Goal: Task Accomplishment & Management: Use online tool/utility

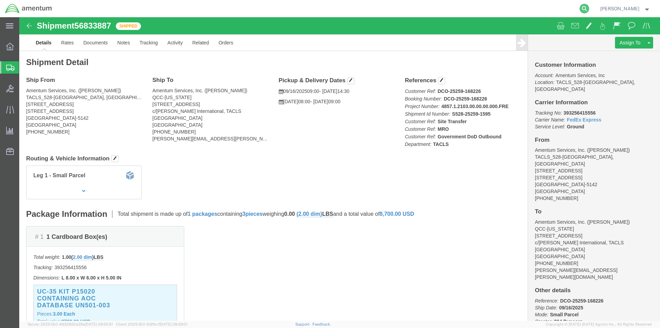
click at [589, 9] on icon at bounding box center [585, 9] width 10 height 10
paste input "S528-25260-1597"
click at [589, 6] on icon at bounding box center [585, 9] width 10 height 10
type input "S528-25260-1597"
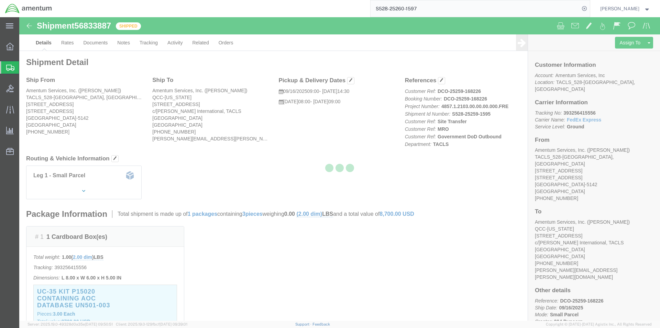
click at [336, 129] on div at bounding box center [339, 168] width 641 height 303
select select "42692"
select select
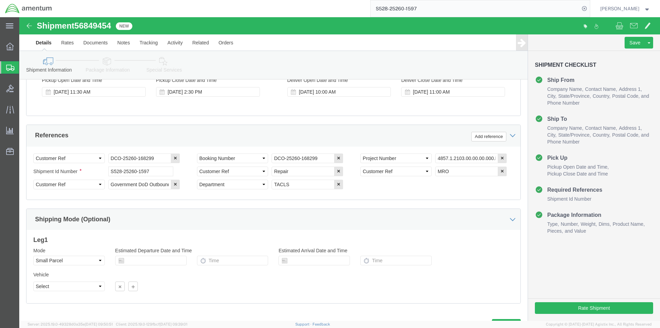
scroll to position [313, 0]
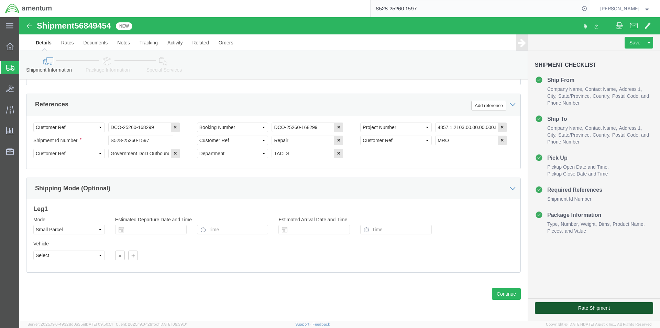
click button "Rate Shipment"
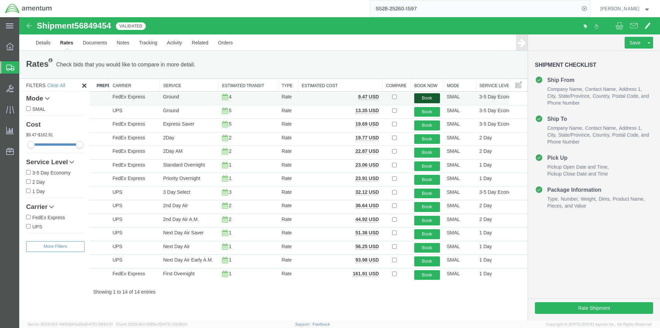
click at [428, 95] on button "Book" at bounding box center [427, 98] width 26 height 10
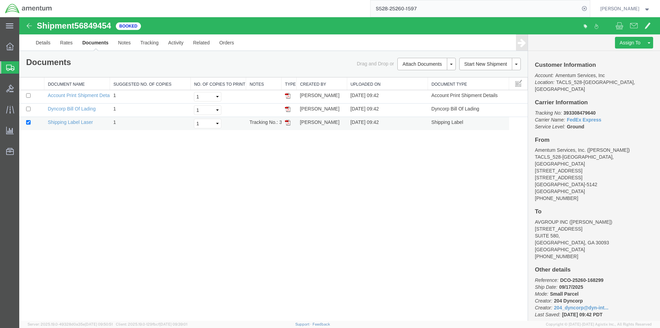
click at [288, 123] on img at bounding box center [288, 123] width 6 height 6
click at [288, 110] on img at bounding box center [288, 109] width 6 height 6
